Goal: Information Seeking & Learning: Find specific page/section

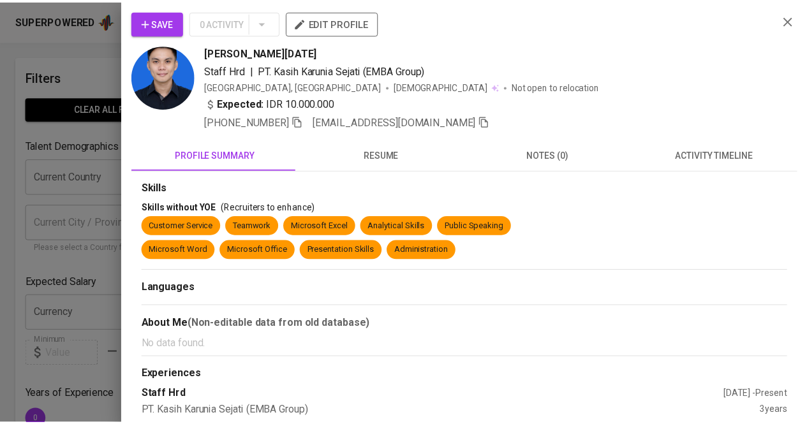
scroll to position [534, 0]
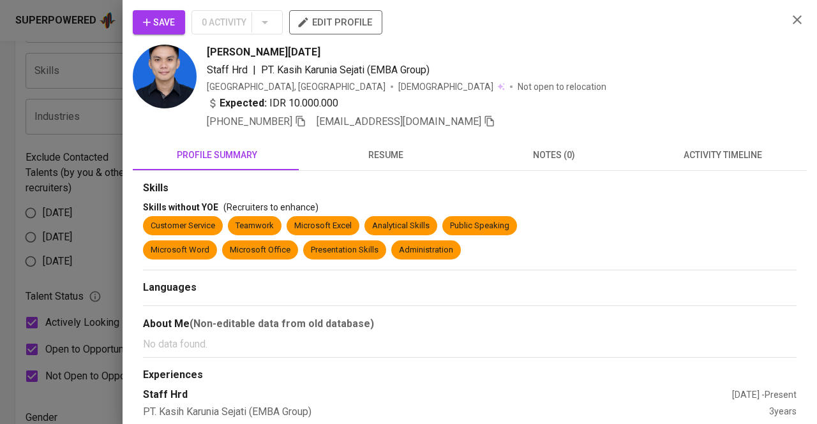
click at [52, 124] on div at bounding box center [408, 212] width 817 height 424
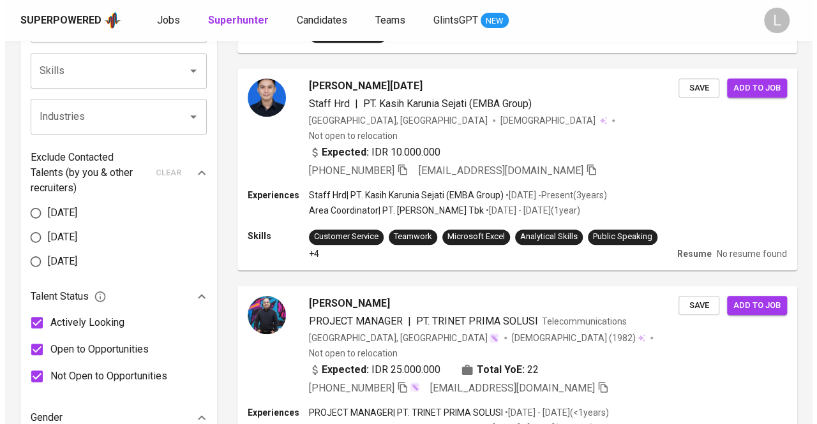
scroll to position [0, 0]
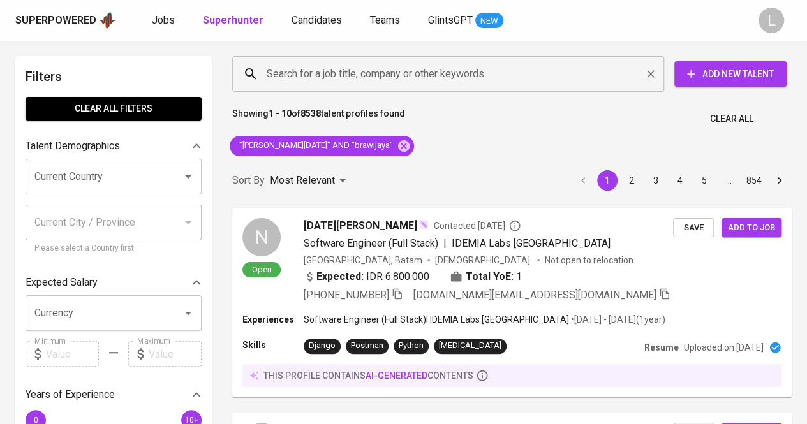
click at [388, 61] on div "Search for a job title, company or other keywords" at bounding box center [448, 74] width 432 height 36
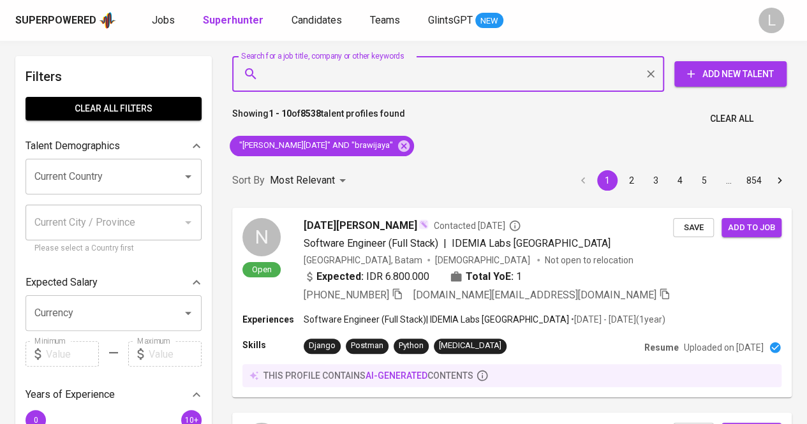
paste input "[EMAIL_ADDRESS][DOMAIN_NAME]"
type input "[EMAIL_ADDRESS][DOMAIN_NAME]"
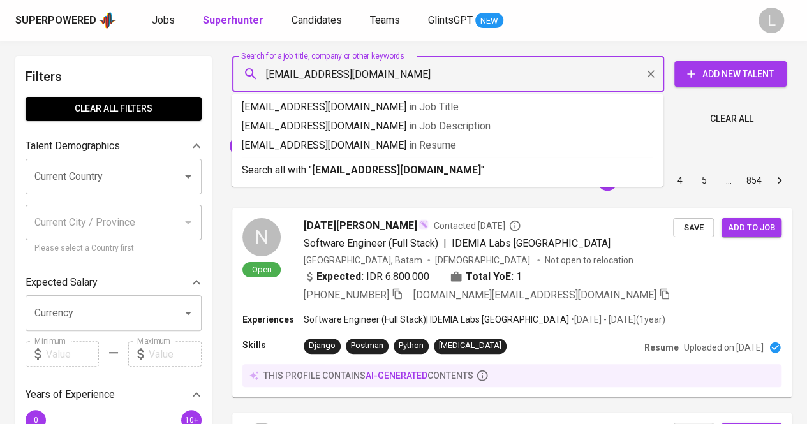
click at [388, 61] on div "[EMAIL_ADDRESS][DOMAIN_NAME] Search for a job title, company or other keywords" at bounding box center [448, 74] width 432 height 36
click at [357, 170] on b "[EMAIL_ADDRESS][DOMAIN_NAME]" at bounding box center [396, 170] width 169 height 12
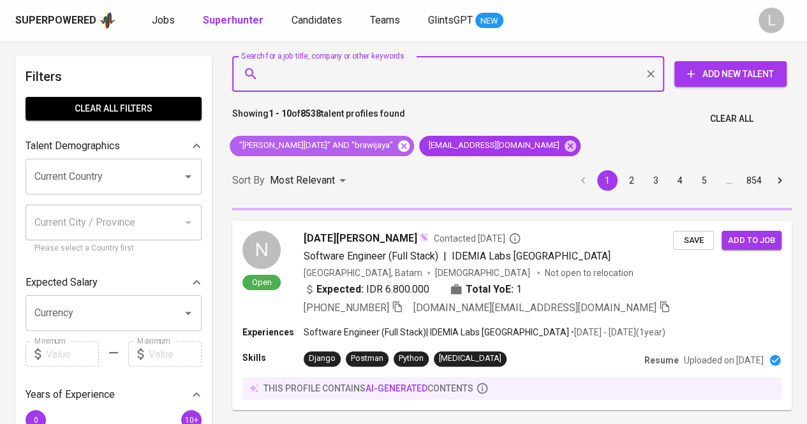
click at [398, 145] on icon at bounding box center [403, 145] width 11 height 11
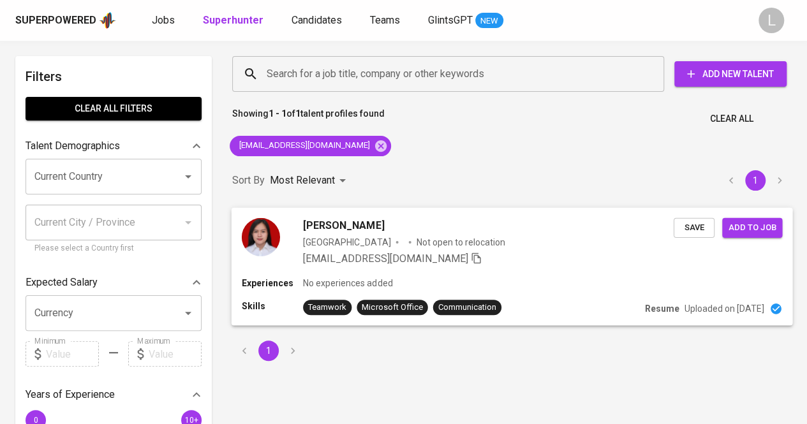
click at [330, 225] on span "[PERSON_NAME]" at bounding box center [343, 225] width 81 height 15
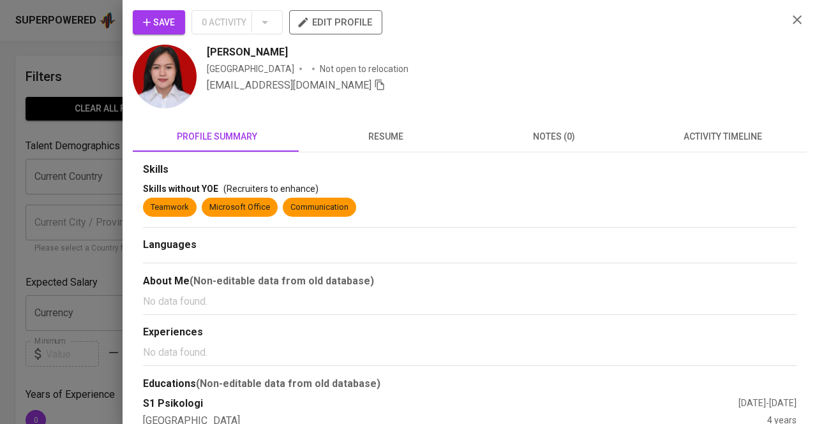
click at [378, 125] on button "resume" at bounding box center [385, 136] width 168 height 31
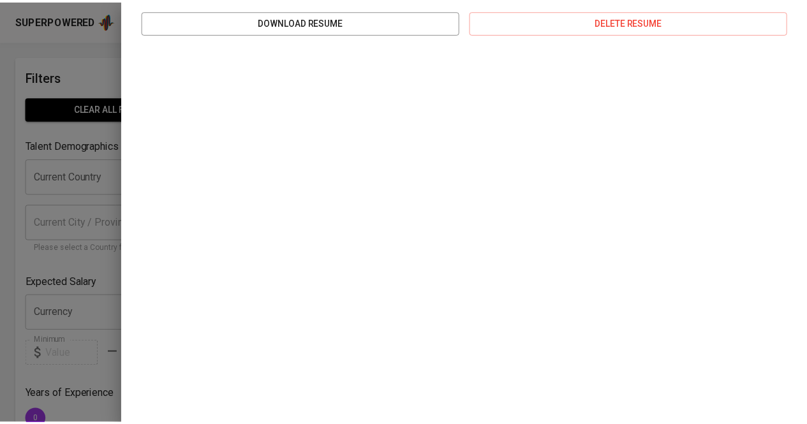
scroll to position [195, 0]
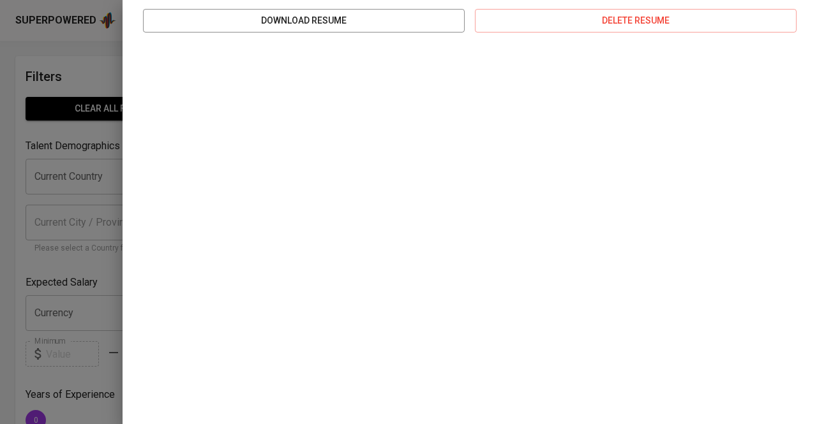
click at [48, 96] on div at bounding box center [408, 212] width 817 height 424
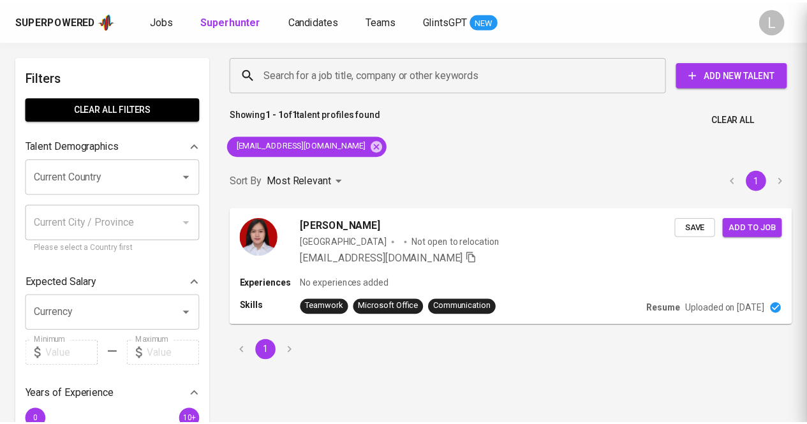
scroll to position [0, 0]
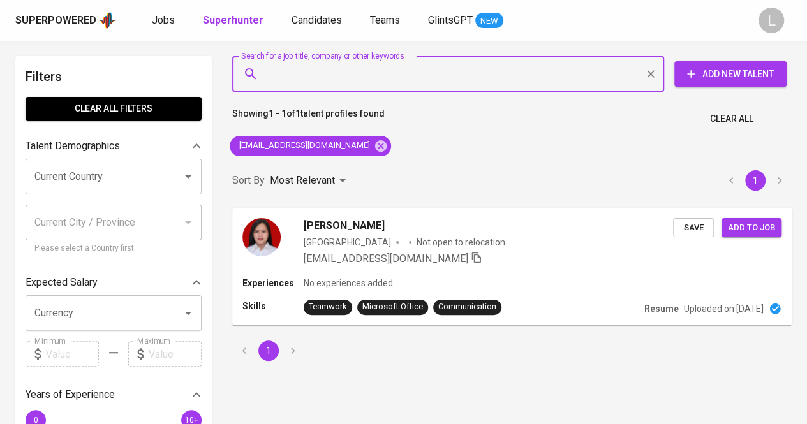
click at [403, 63] on input "Search for a job title, company or other keywords" at bounding box center [451, 74] width 376 height 24
paste input "[EMAIL_ADDRESS][DOMAIN_NAME]"
type input "[EMAIL_ADDRESS][DOMAIN_NAME]"
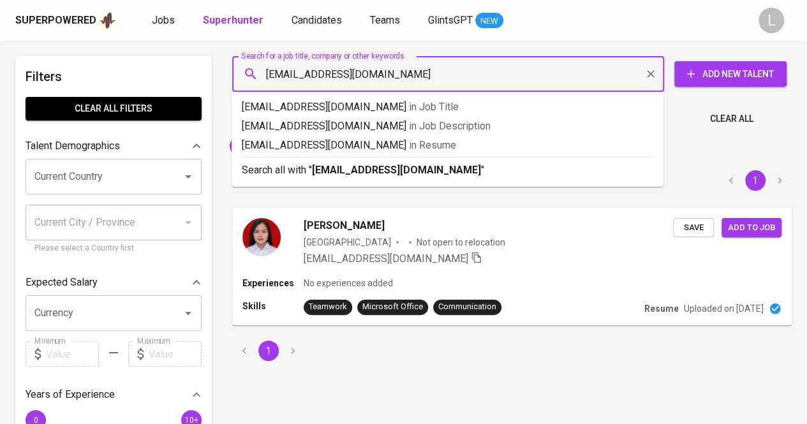
click at [403, 63] on input "[EMAIL_ADDRESS][DOMAIN_NAME]" at bounding box center [451, 74] width 376 height 24
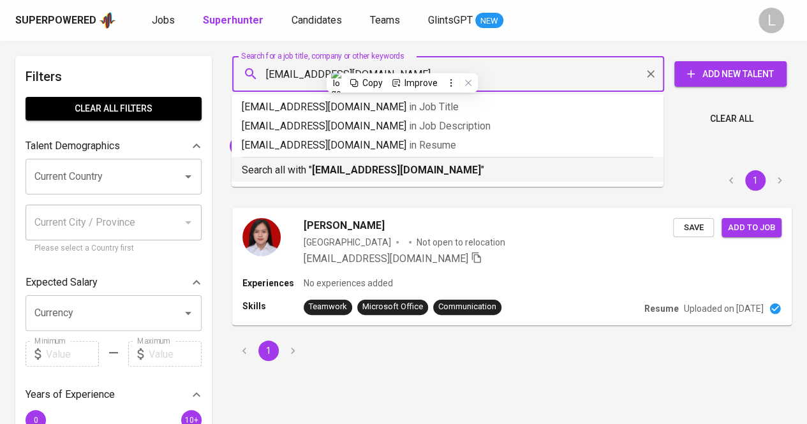
click at [348, 167] on b "[EMAIL_ADDRESS][DOMAIN_NAME]" at bounding box center [396, 170] width 169 height 12
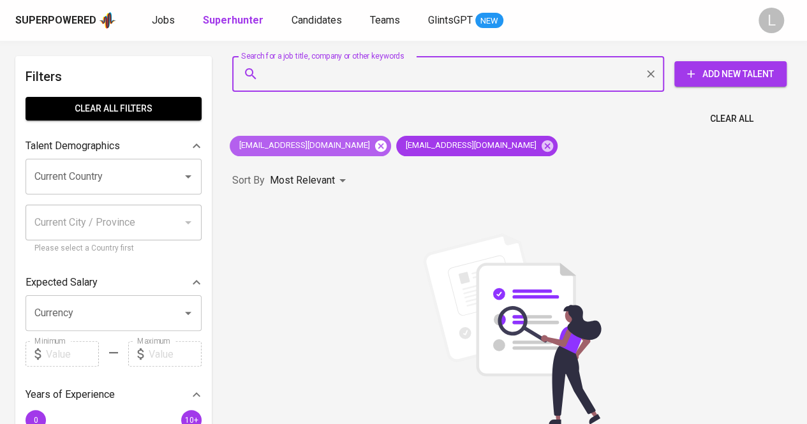
click at [374, 145] on icon at bounding box center [381, 146] width 14 height 14
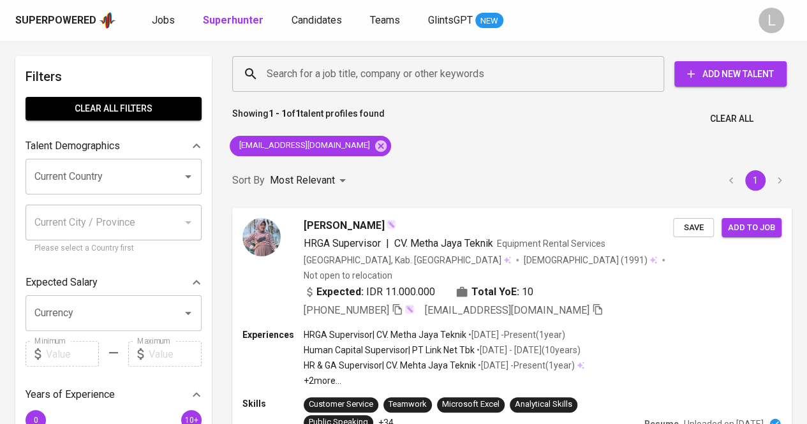
scroll to position [55, 0]
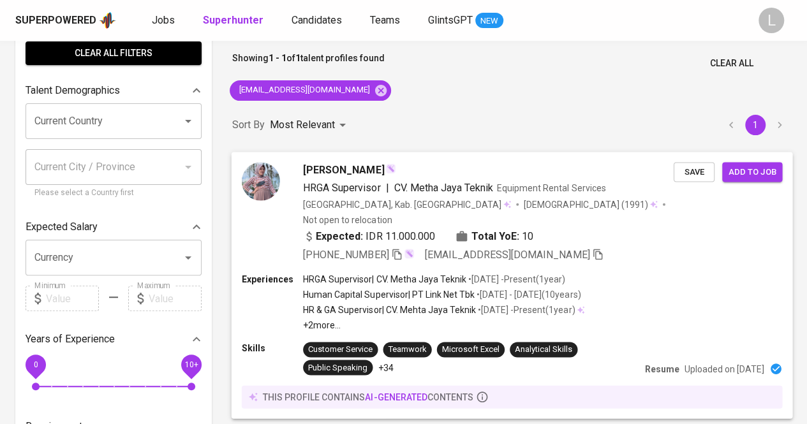
click at [401, 249] on icon "button" at bounding box center [396, 254] width 9 height 11
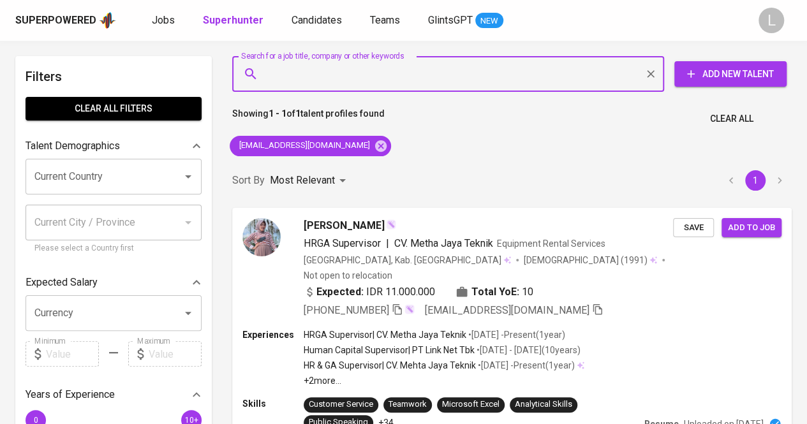
click at [484, 63] on input "Search for a job title, company or other keywords" at bounding box center [451, 74] width 376 height 24
paste input "[EMAIL_ADDRESS][DOMAIN_NAME]"
type input "[EMAIL_ADDRESS][DOMAIN_NAME]"
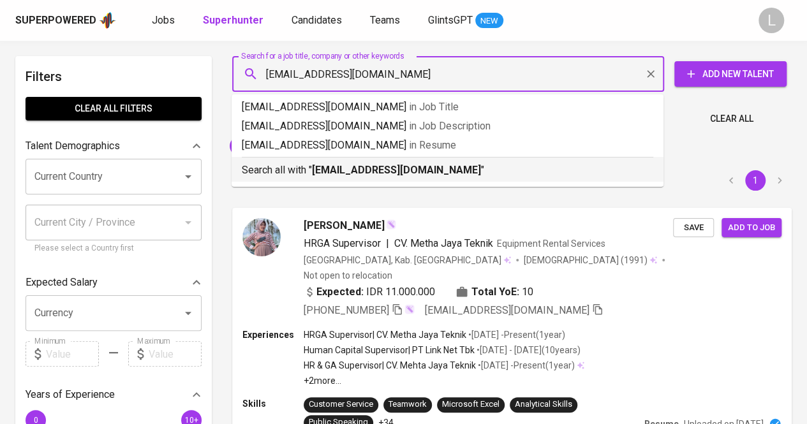
click at [410, 180] on li "Search all with " [EMAIL_ADDRESS][DOMAIN_NAME] "" at bounding box center [448, 169] width 432 height 25
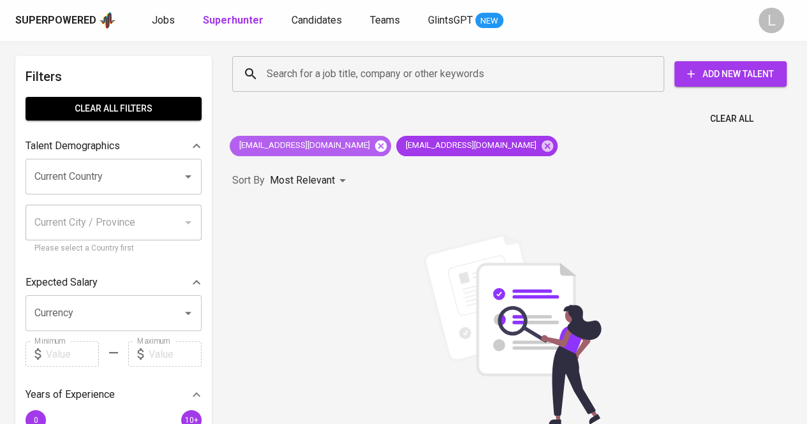
click at [375, 149] on icon at bounding box center [380, 145] width 11 height 11
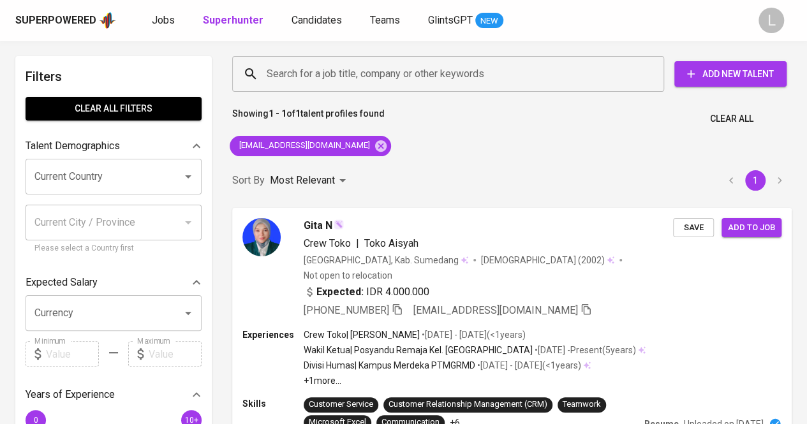
scroll to position [50, 0]
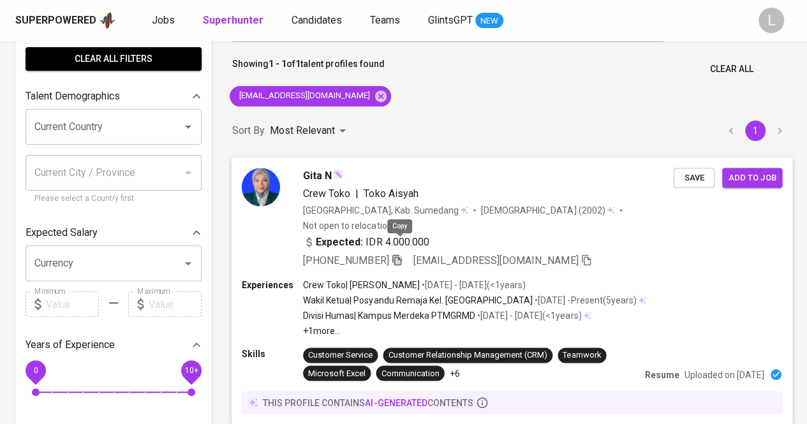
click at [399, 254] on icon "button" at bounding box center [396, 259] width 11 height 11
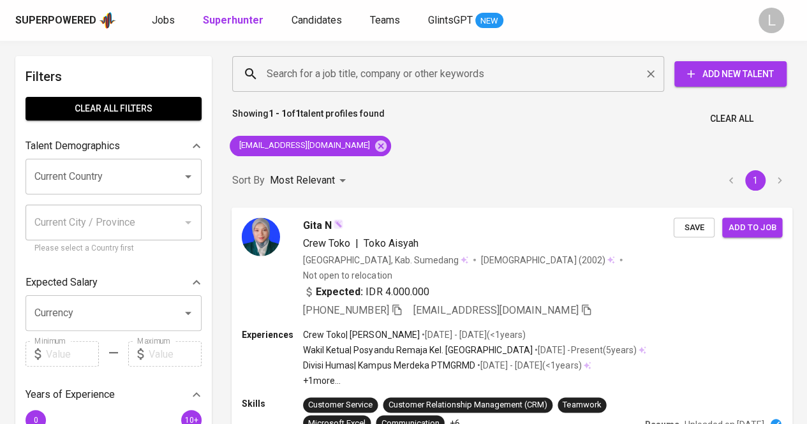
click at [399, 57] on div "Search for a job title, company or other keywords" at bounding box center [448, 74] width 432 height 36
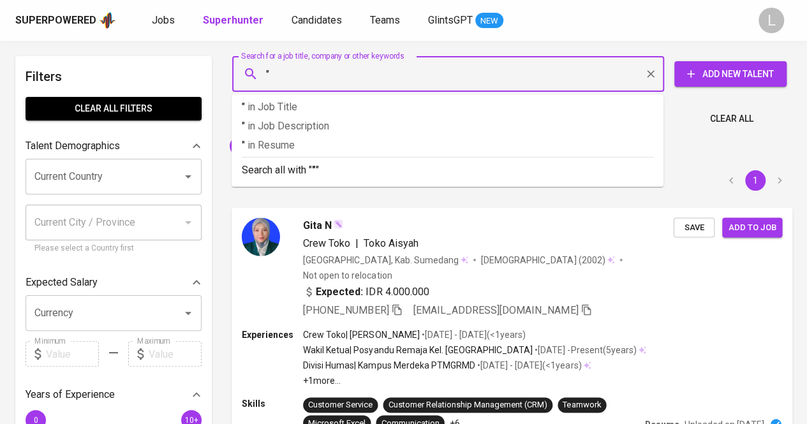
paste input "[PERSON_NAME]"
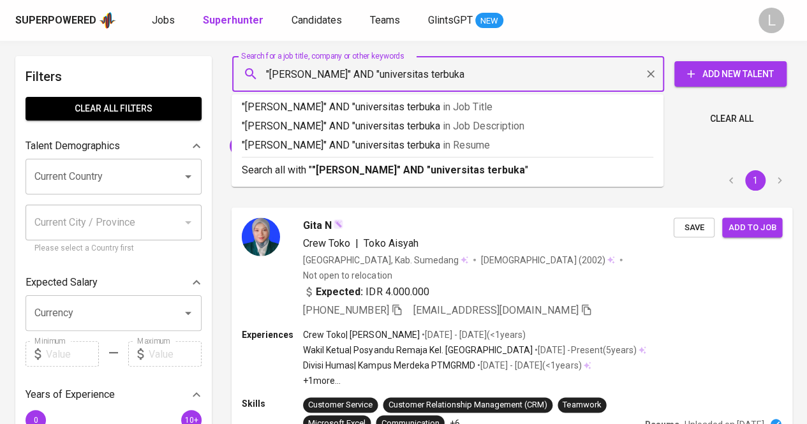
type input ""[PERSON_NAME]" AND "universitas terbuka""
click at [392, 165] on b ""[PERSON_NAME]" AND "universitas terbuka"" at bounding box center [420, 170] width 217 height 12
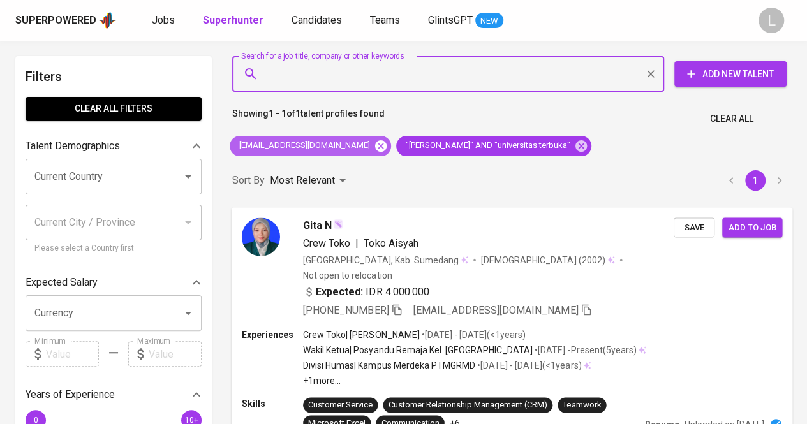
click at [374, 151] on icon at bounding box center [381, 146] width 14 height 14
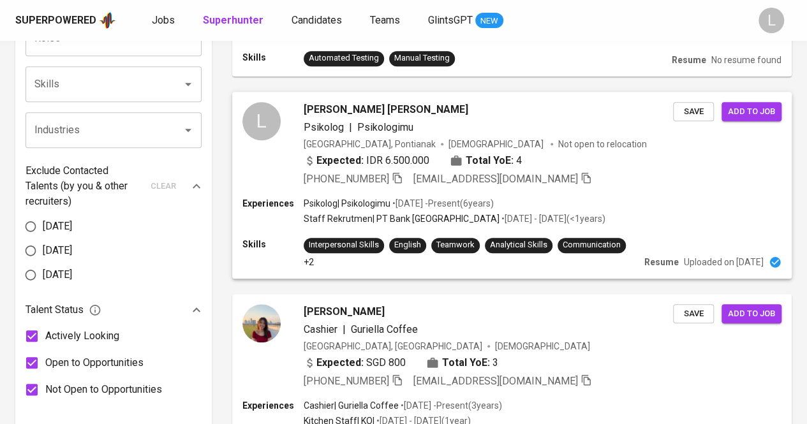
scroll to position [526, 0]
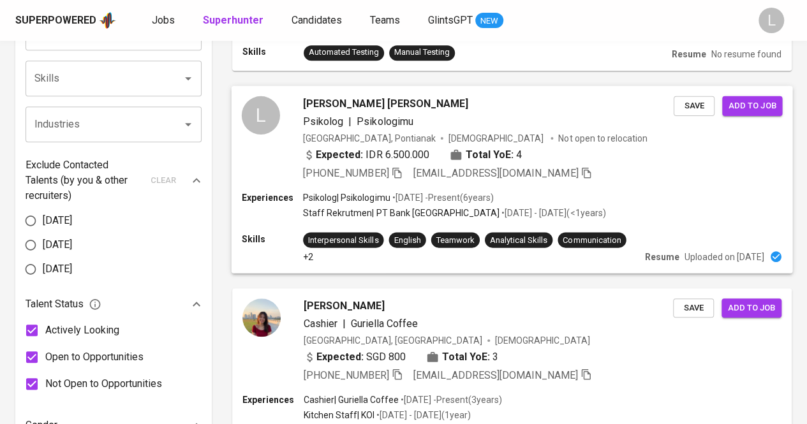
click at [329, 96] on span "[PERSON_NAME] [PERSON_NAME]" at bounding box center [385, 103] width 165 height 15
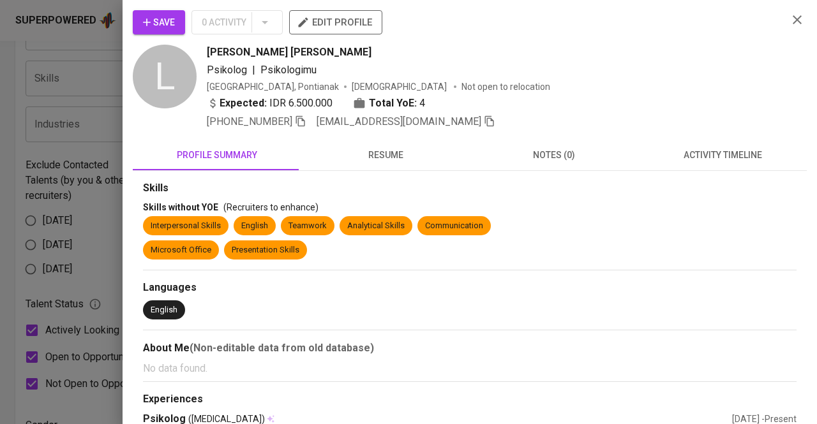
click at [76, 124] on div at bounding box center [408, 212] width 817 height 424
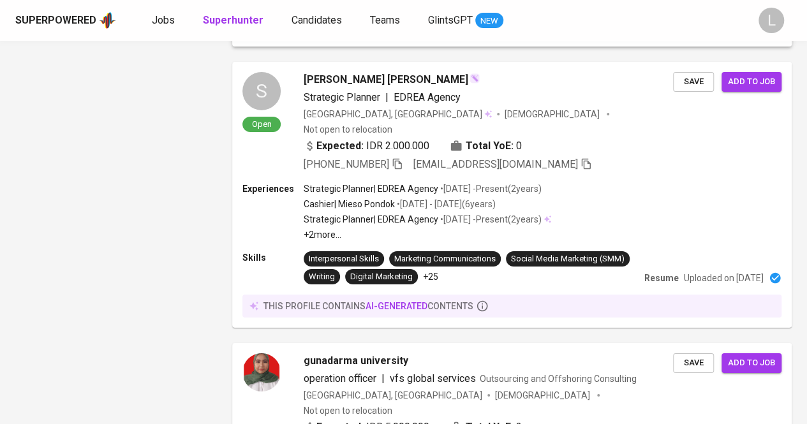
scroll to position [2147, 0]
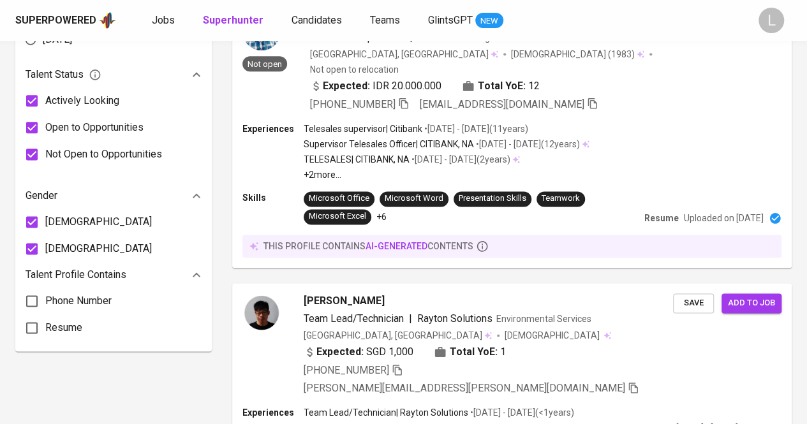
scroll to position [13, 0]
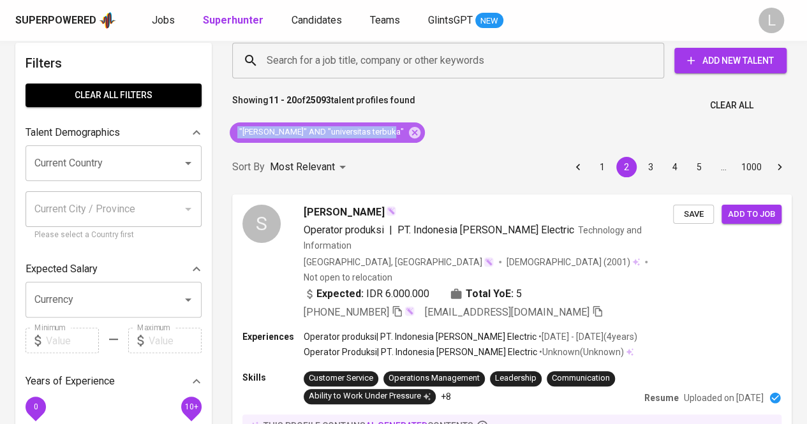
drag, startPoint x: 237, startPoint y: 131, endPoint x: 385, endPoint y: 130, distance: 147.4
click at [385, 130] on span ""[PERSON_NAME]" AND "universitas terbuka"" at bounding box center [321, 132] width 182 height 12
copy span ""[PERSON_NAME]" AND "universitas terbuka""
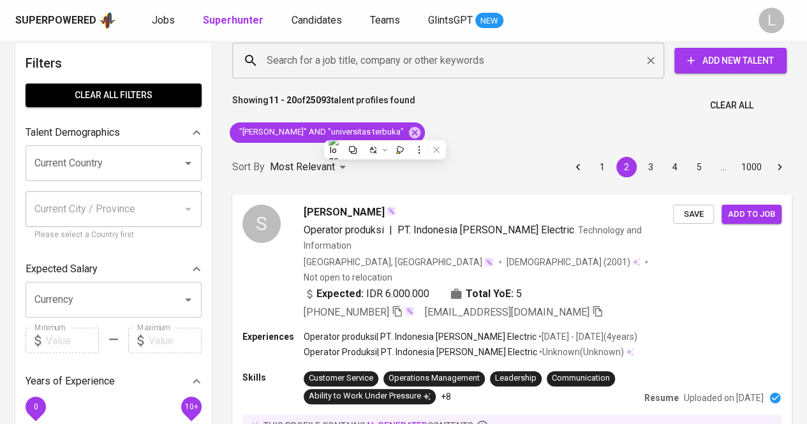
paste input ""[PERSON_NAME]" AND "universitas terbuka""
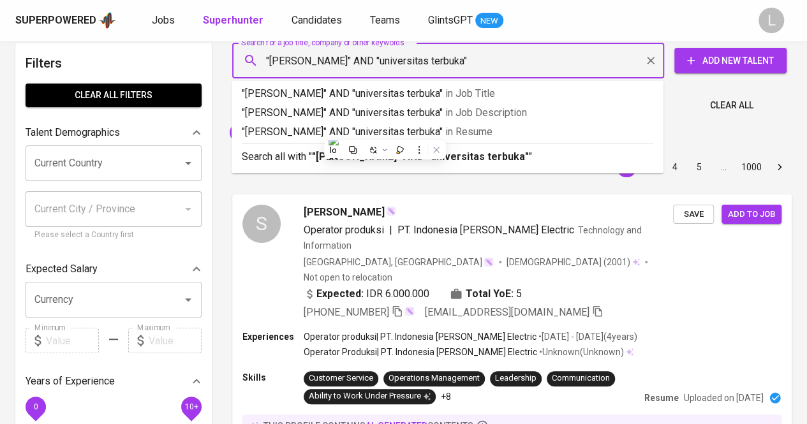
click at [356, 64] on input ""[PERSON_NAME]" AND "universitas terbuka"" at bounding box center [451, 60] width 376 height 24
drag, startPoint x: 454, startPoint y: 61, endPoint x: 329, endPoint y: 48, distance: 125.6
click at [329, 48] on input ""[PERSON_NAME]" AND "universitas terbuka"" at bounding box center [451, 60] width 376 height 24
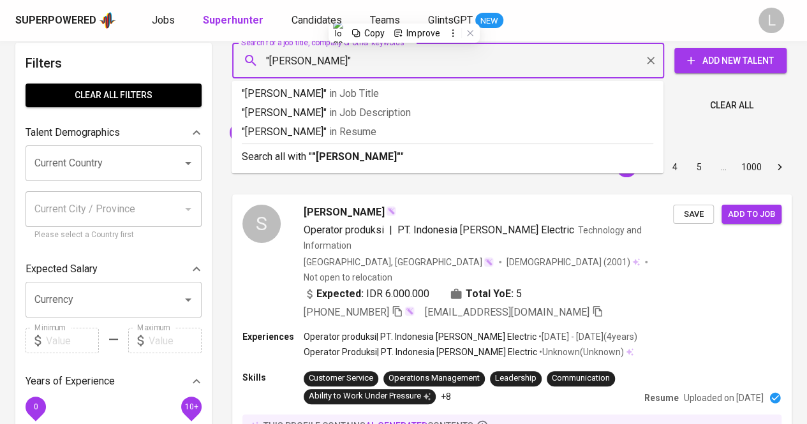
type input ""[PERSON_NAME]""
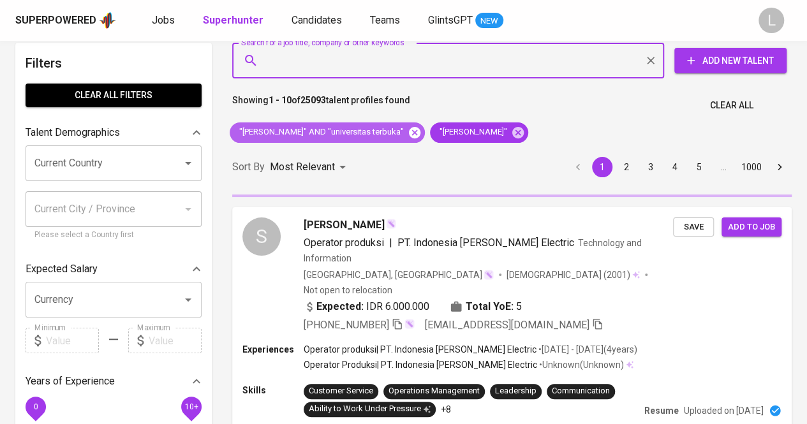
click at [409, 133] on icon at bounding box center [414, 131] width 11 height 11
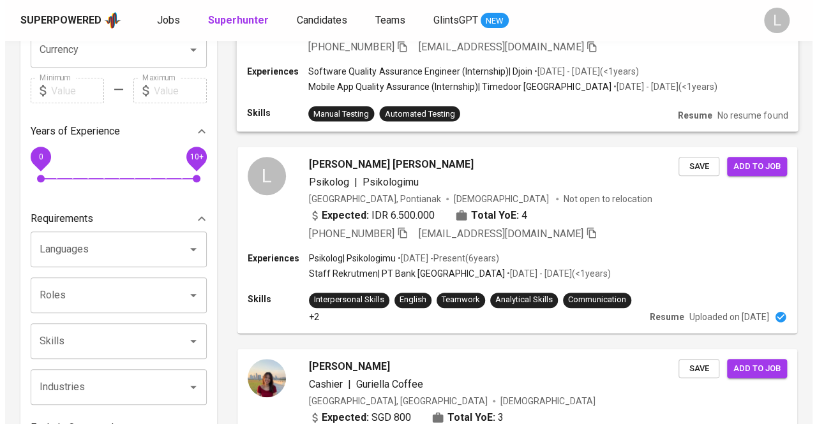
scroll to position [264, 0]
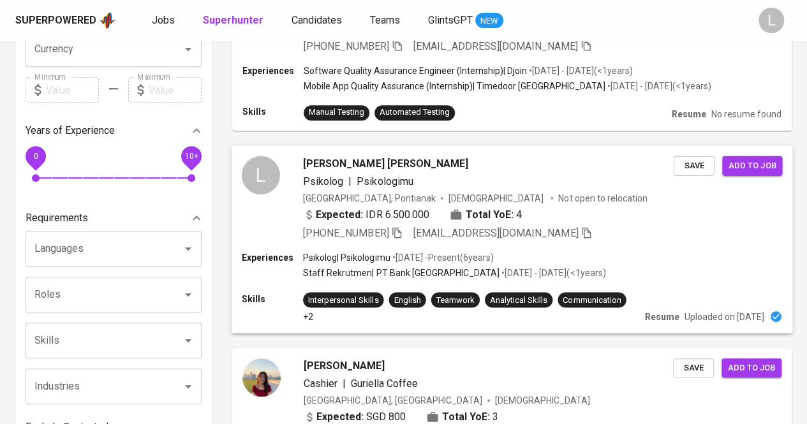
click at [335, 156] on span "[PERSON_NAME] [PERSON_NAME]" at bounding box center [385, 163] width 165 height 15
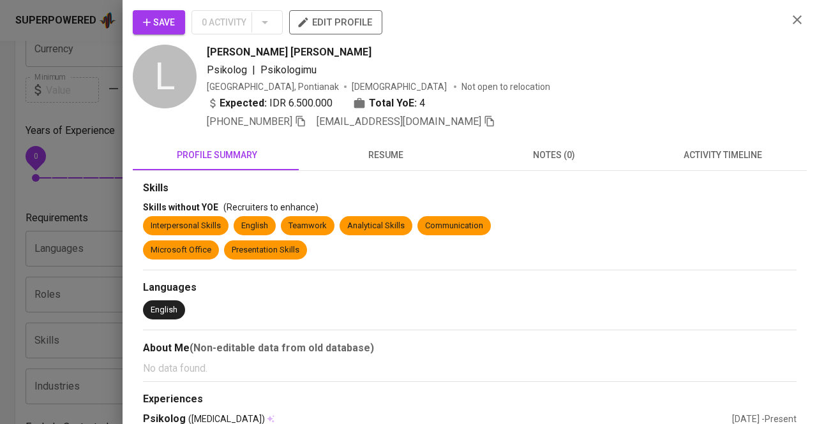
click at [362, 158] on span "resume" at bounding box center [385, 155] width 153 height 16
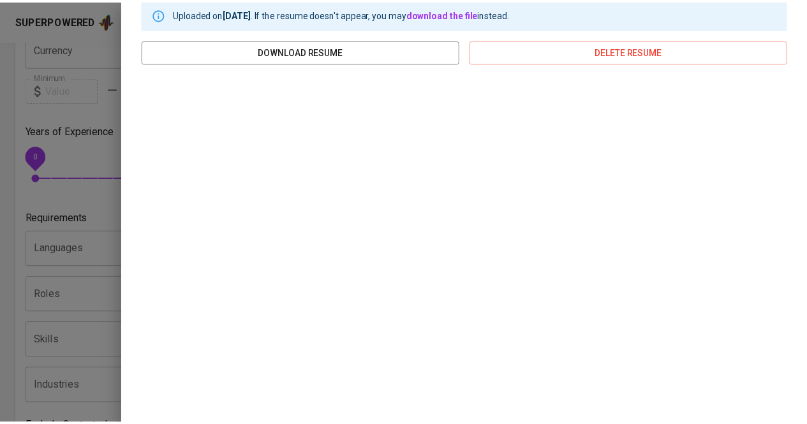
scroll to position [233, 0]
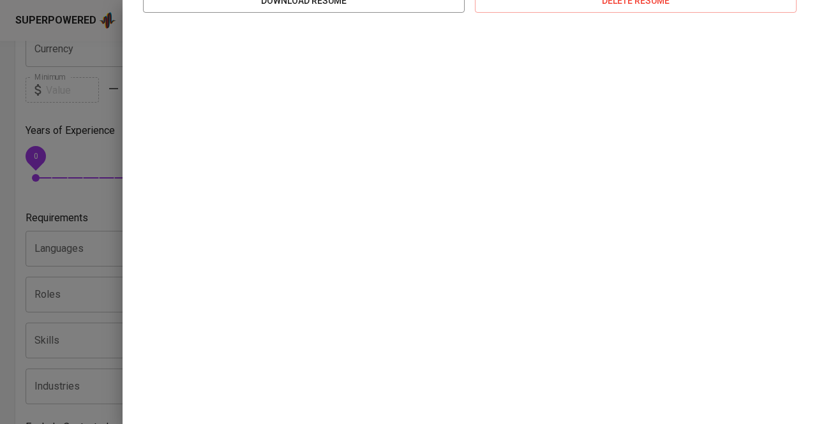
click at [28, 92] on div at bounding box center [408, 212] width 817 height 424
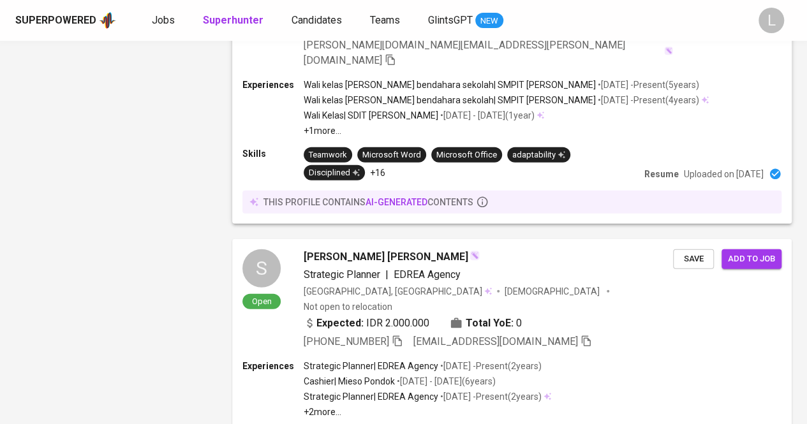
scroll to position [1708, 0]
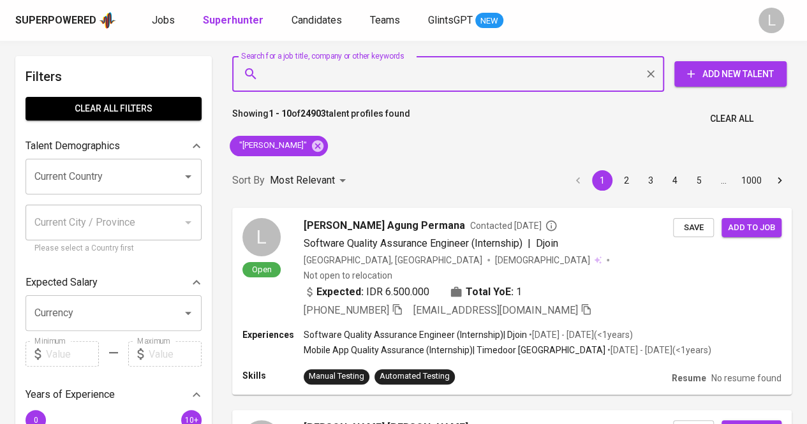
paste input "erika.fransiska16@gmail.com"
type input "erika.fransiska16@gmail.com"
click at [339, 75] on input "erika.fransiska16@gmail.com" at bounding box center [451, 74] width 376 height 24
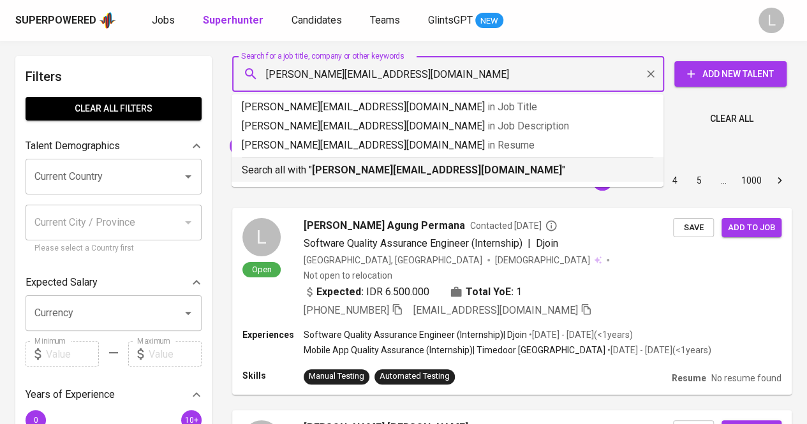
click at [319, 159] on div "Search all with " erika.fransiska16@gmail.com "" at bounding box center [447, 167] width 411 height 21
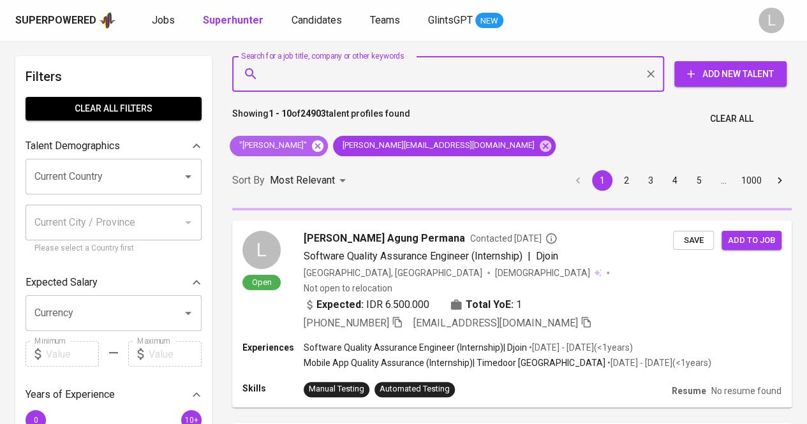
click at [311, 147] on icon at bounding box center [318, 146] width 14 height 14
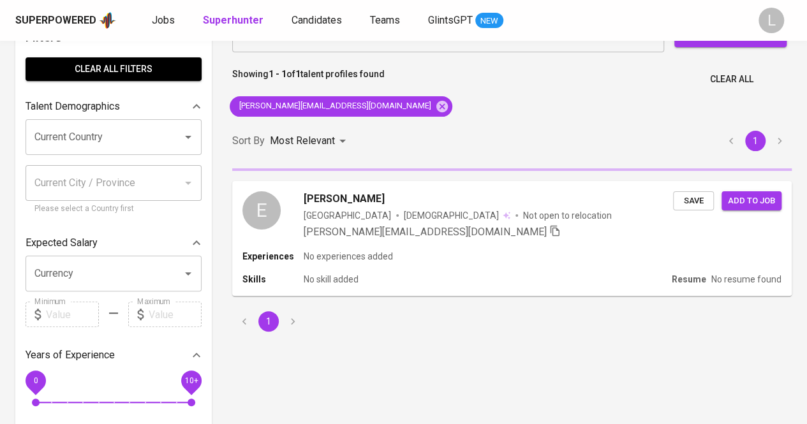
scroll to position [41, 0]
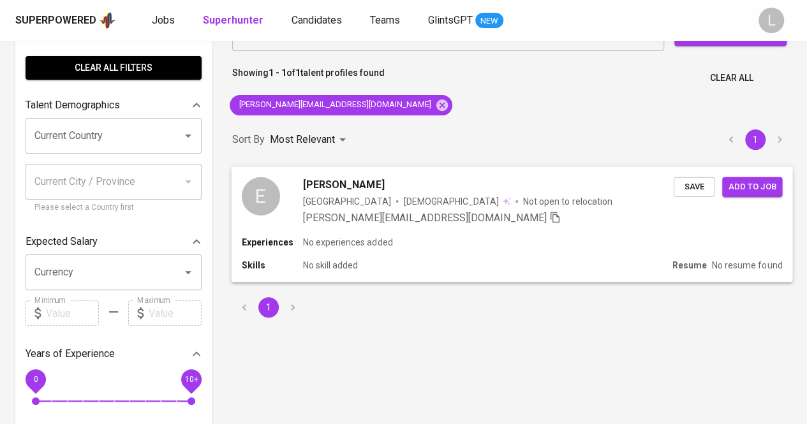
click at [323, 184] on span "erikha queen" at bounding box center [343, 184] width 81 height 15
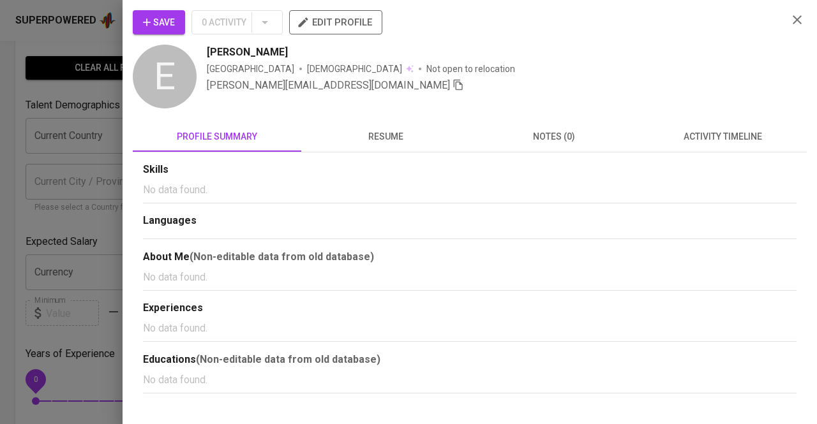
click at [378, 136] on span "resume" at bounding box center [385, 137] width 153 height 16
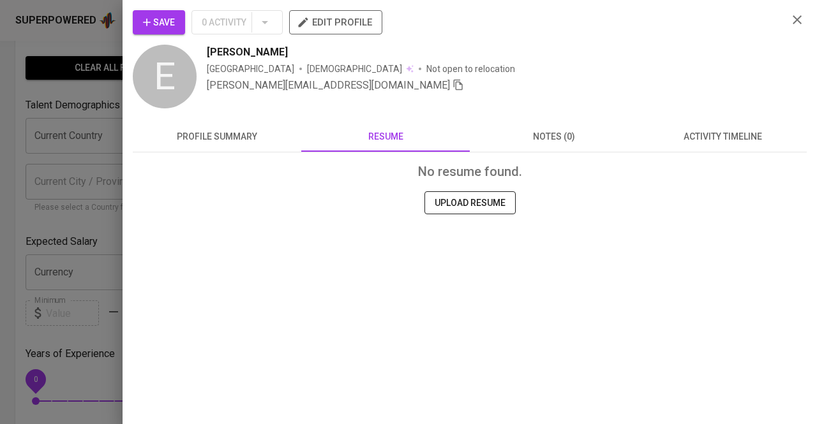
click at [222, 114] on div "Save 0 Activity edit profile E erikha queen Indonesia Female Not open to reloca…" at bounding box center [470, 150] width 674 height 280
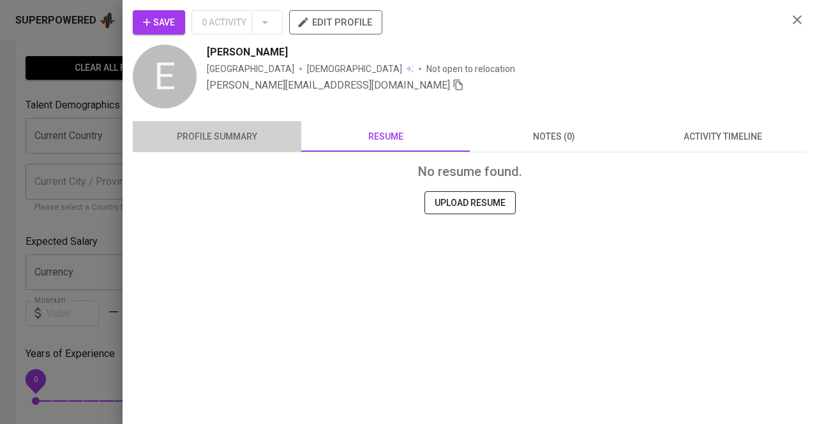
click at [220, 148] on button "profile summary" at bounding box center [217, 136] width 168 height 31
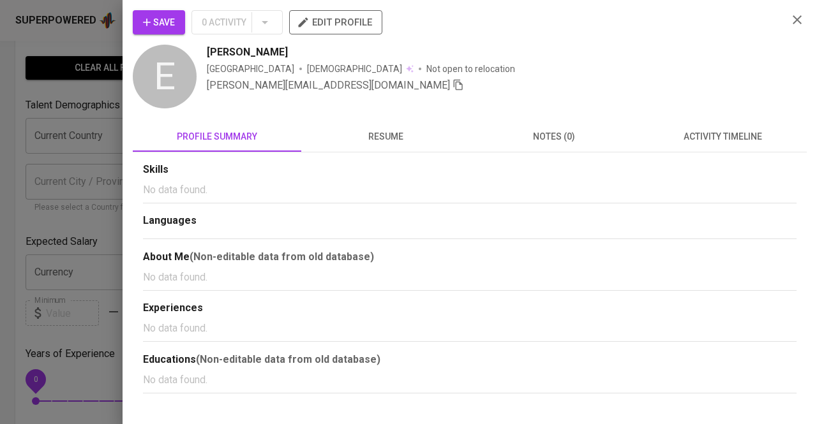
click at [92, 129] on div at bounding box center [408, 212] width 817 height 424
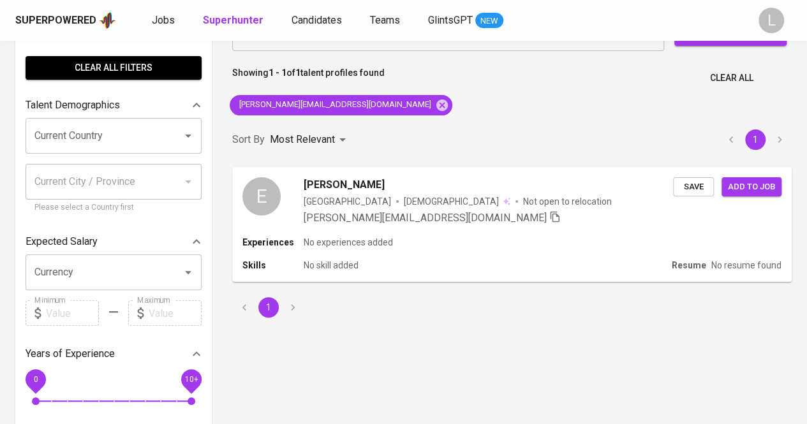
scroll to position [0, 0]
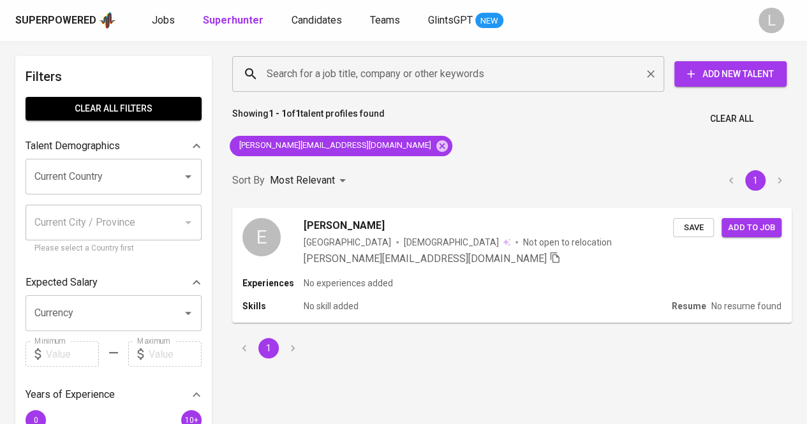
click at [387, 63] on input "Search for a job title, company or other keywords" at bounding box center [451, 74] width 376 height 24
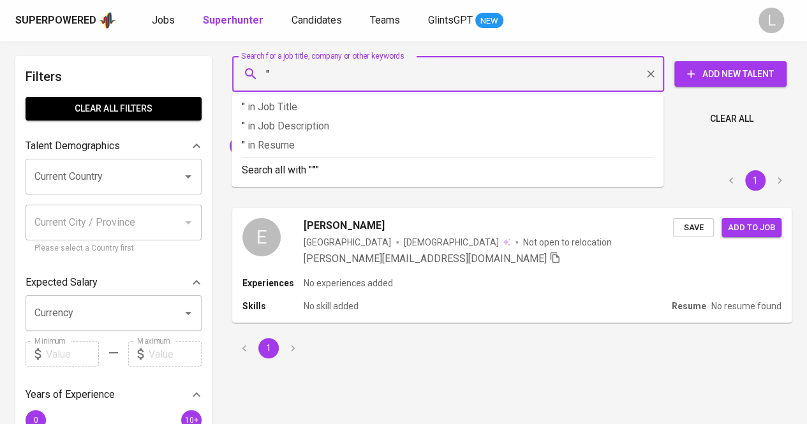
paste input "Erika Fransiska"
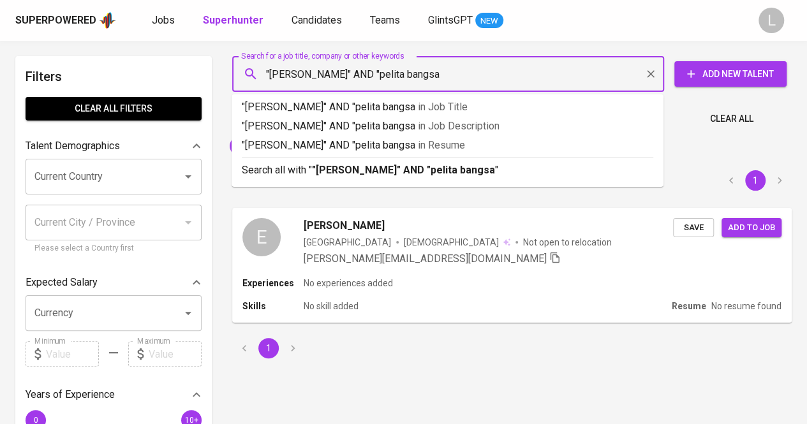
type input ""Erika Fransiska" AND "pelita bangsa""
click at [368, 174] on b ""Erika Fransiska" AND "pelita bangsa"" at bounding box center [405, 170] width 187 height 12
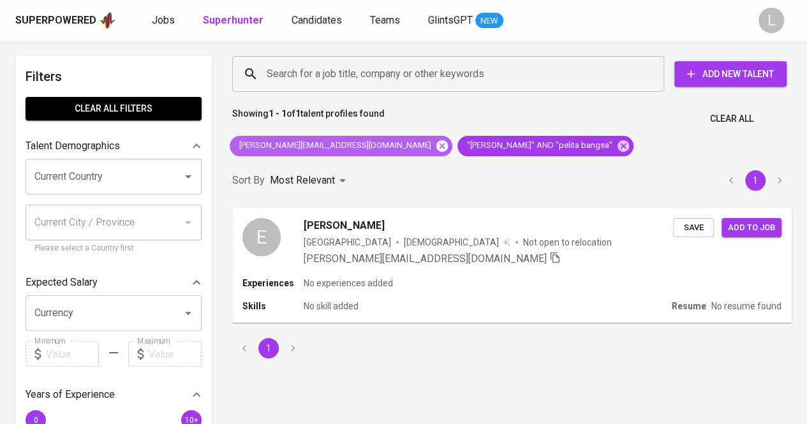
click at [436, 147] on icon at bounding box center [441, 145] width 11 height 11
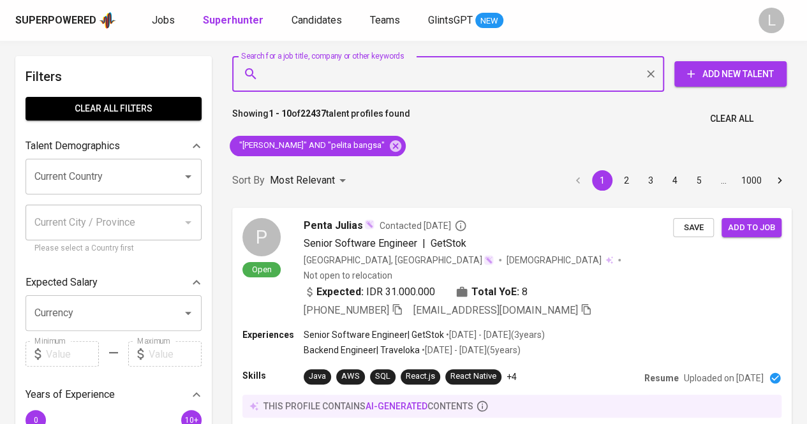
click at [295, 75] on input "Search for a job title, company or other keywords" at bounding box center [451, 74] width 376 height 24
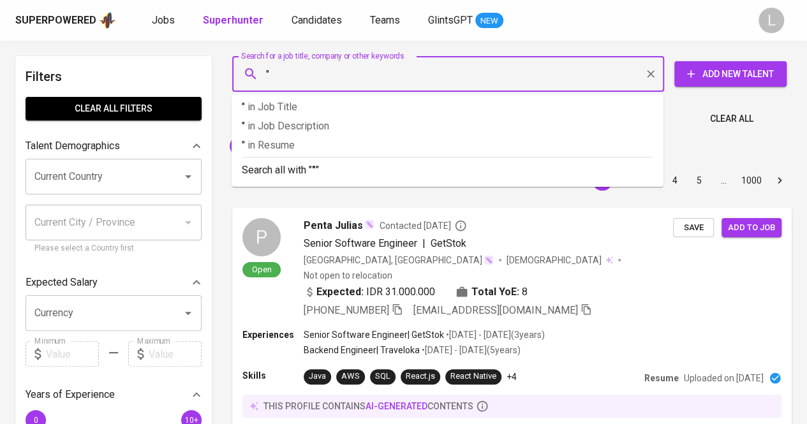
paste input "Marcellinus Dandy Wibisono"
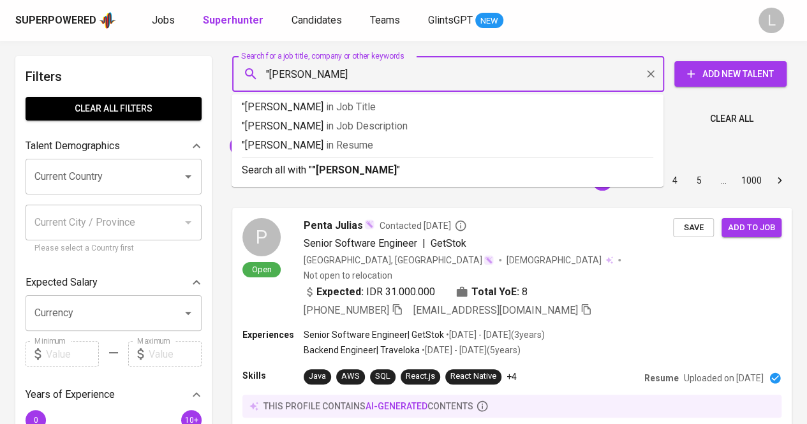
type input ""Marcellinus Dandy Wibisono""
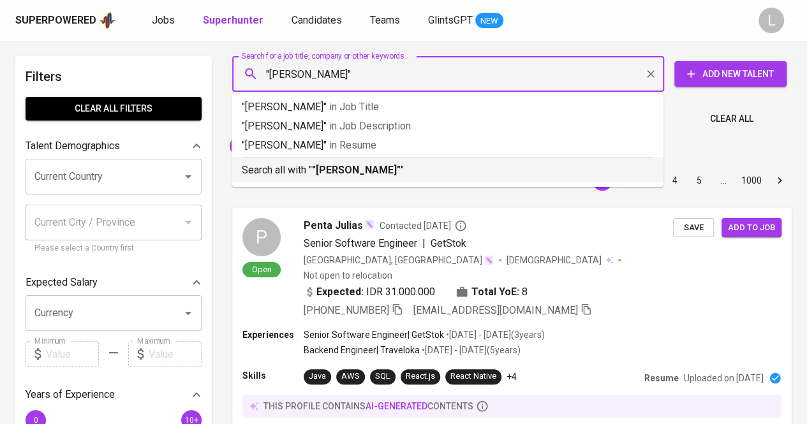
click at [330, 175] on b ""Marcellinus Dandy Wibisono"" at bounding box center [356, 170] width 89 height 12
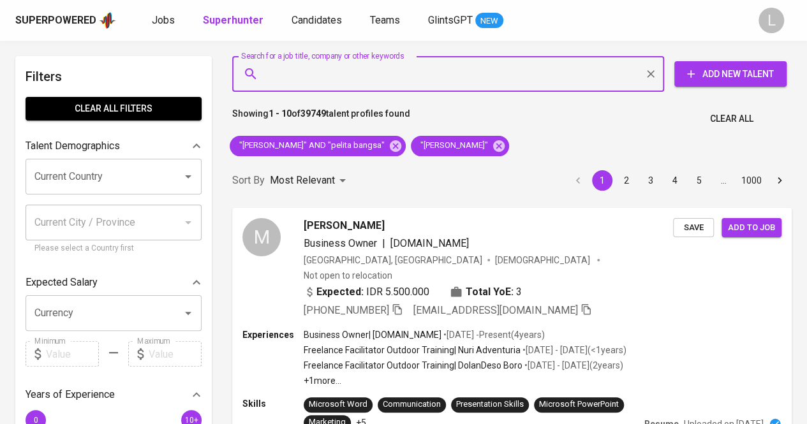
scroll to position [26, 0]
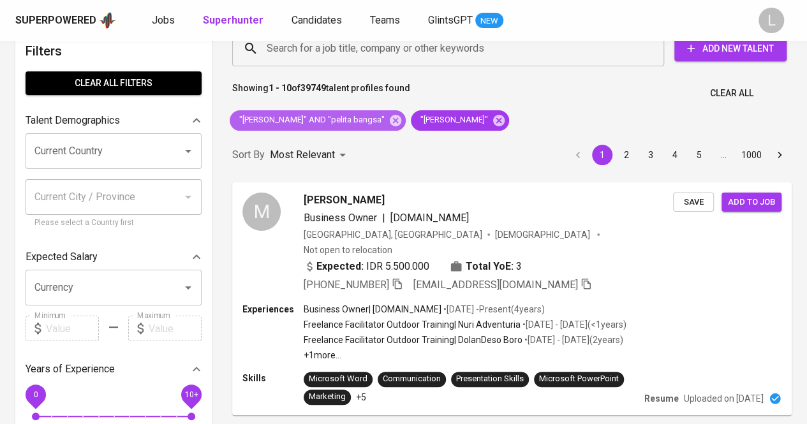
drag, startPoint x: 389, startPoint y: 118, endPoint x: 293, endPoint y: 39, distance: 124.1
click at [389, 118] on icon at bounding box center [395, 121] width 14 height 14
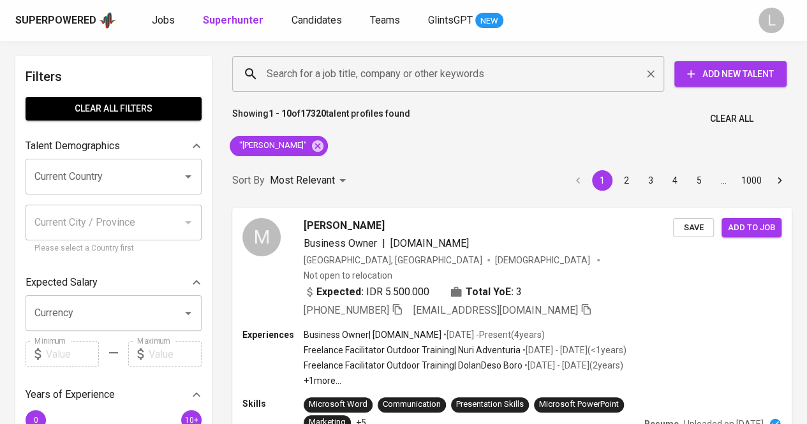
click at [411, 89] on div "Search for a job title, company or other keywords" at bounding box center [448, 74] width 432 height 36
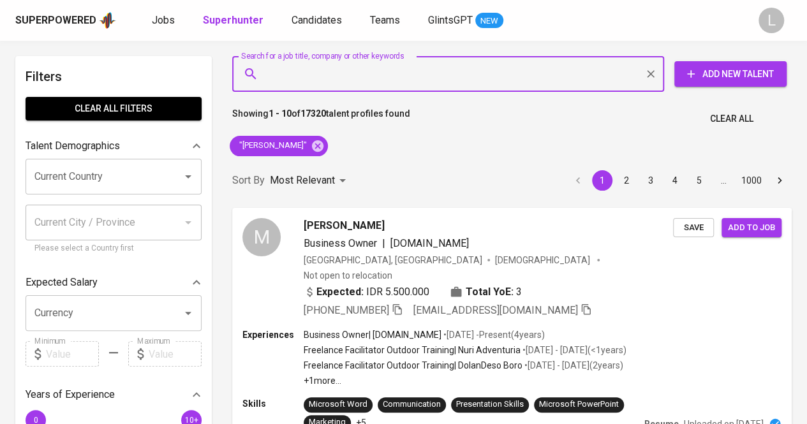
paste input "dodikindraone@gmail.com"
type input "dodikindraone@gmail.com"
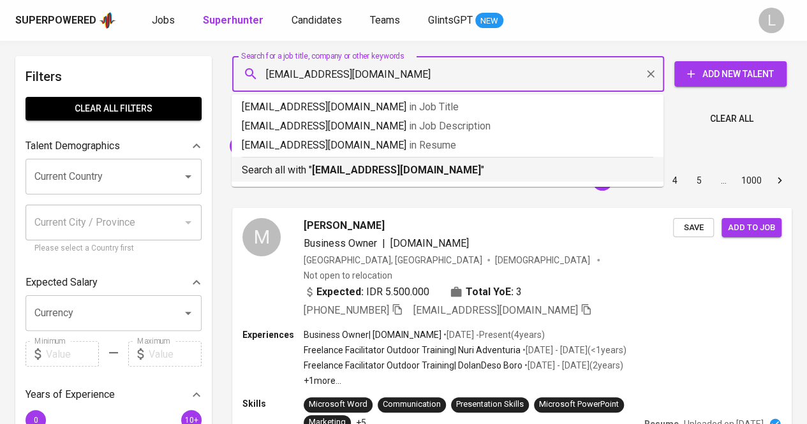
click at [386, 167] on b "dodikindraone@gmail.com" at bounding box center [396, 170] width 169 height 12
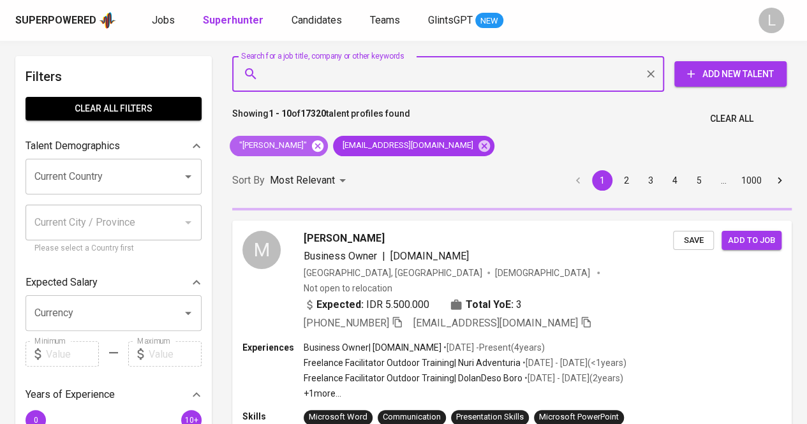
click at [323, 145] on icon at bounding box center [317, 145] width 11 height 11
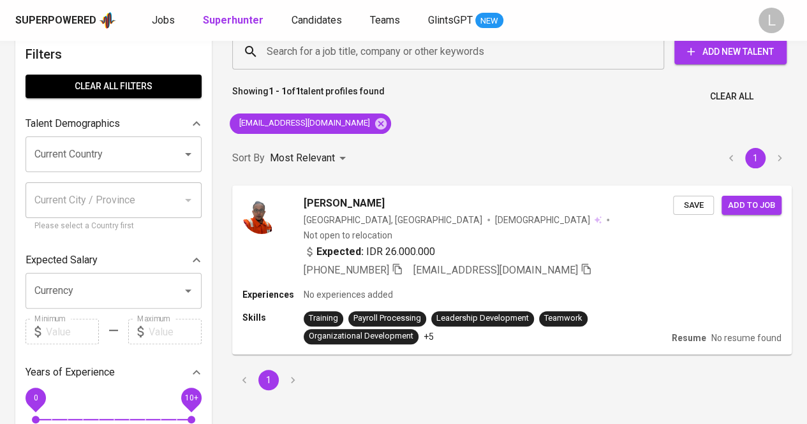
scroll to position [23, 0]
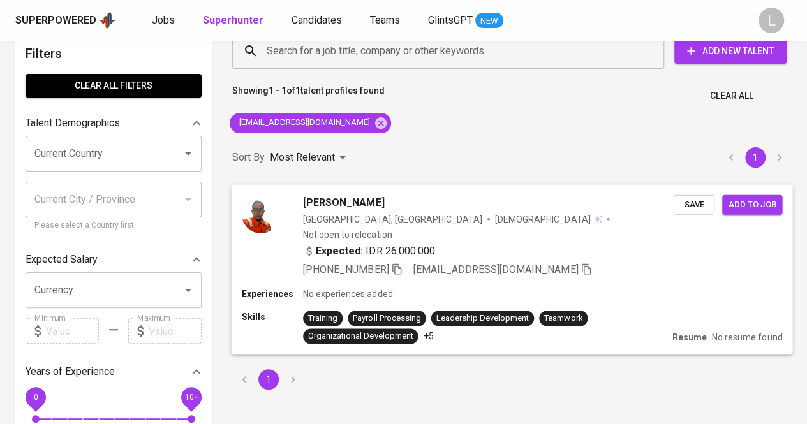
click at [396, 263] on icon "button" at bounding box center [396, 268] width 11 height 11
